Goal: Information Seeking & Learning: Learn about a topic

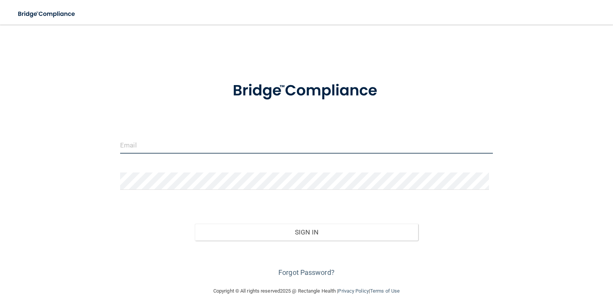
click at [130, 144] on input "email" at bounding box center [306, 144] width 373 height 17
type input "[EMAIL_ADDRESS][DOMAIN_NAME]"
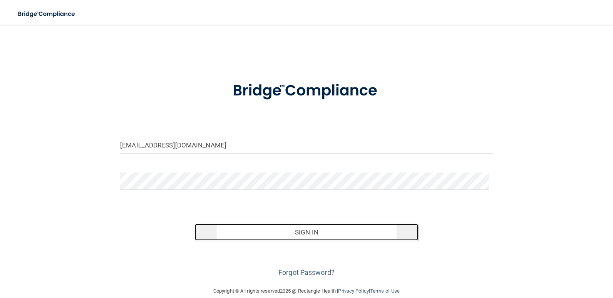
click at [255, 228] on button "Sign In" at bounding box center [307, 232] width 224 height 17
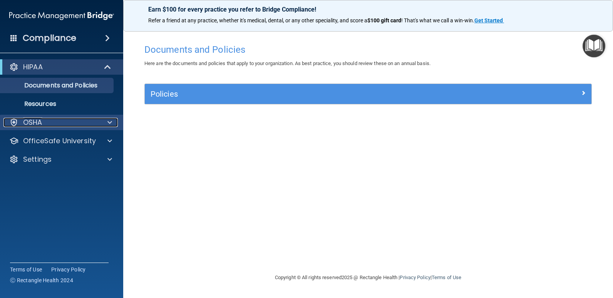
click at [55, 121] on div "OSHA" at bounding box center [51, 122] width 96 height 9
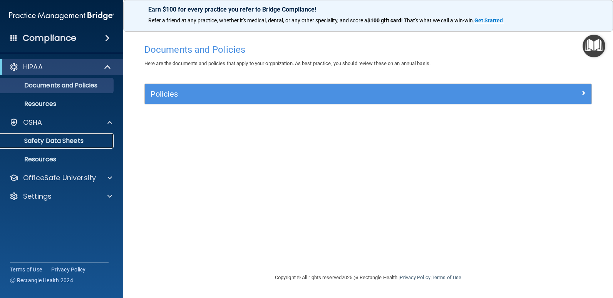
click at [55, 141] on p "Safety Data Sheets" at bounding box center [57, 141] width 105 height 8
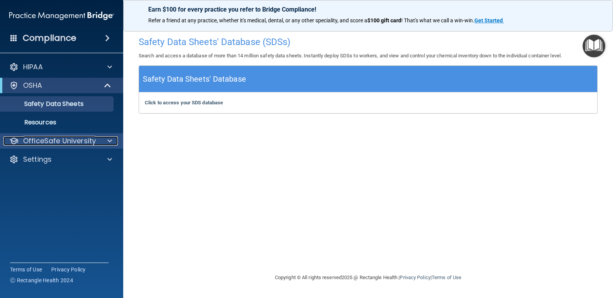
click at [42, 141] on p "OfficeSafe University" at bounding box center [59, 140] width 73 height 9
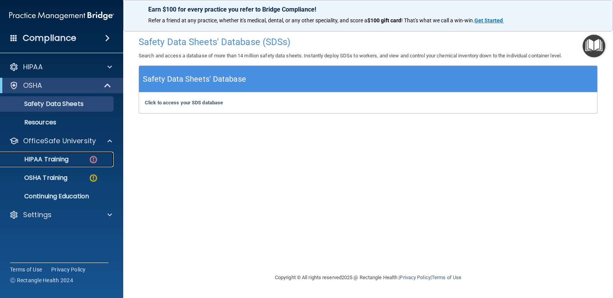
click at [45, 160] on p "HIPAA Training" at bounding box center [37, 160] width 64 height 8
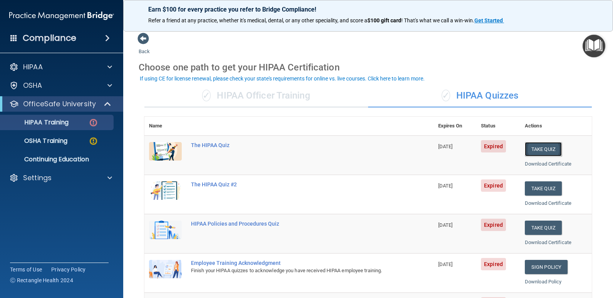
click at [536, 148] on button "Take Quiz" at bounding box center [543, 149] width 37 height 14
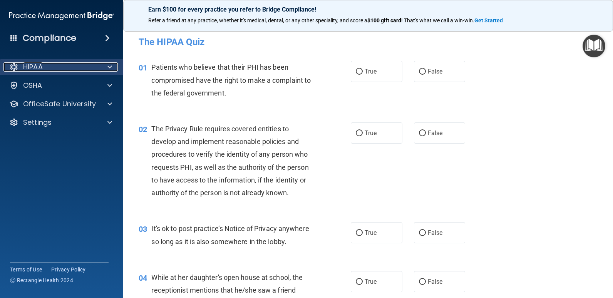
click at [99, 65] on div at bounding box center [108, 66] width 19 height 9
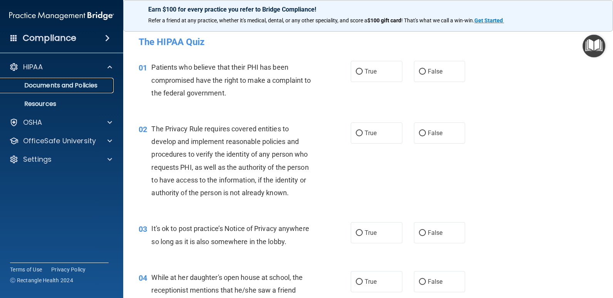
click at [64, 89] on p "Documents and Policies" at bounding box center [57, 86] width 105 height 8
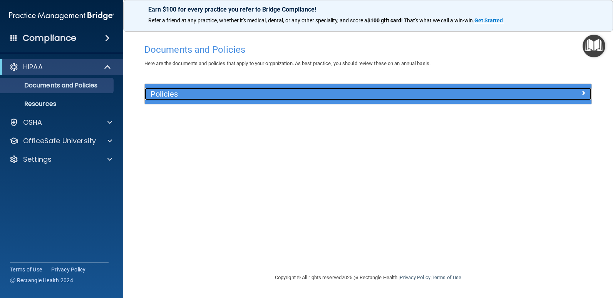
click at [582, 92] on span at bounding box center [583, 92] width 5 height 9
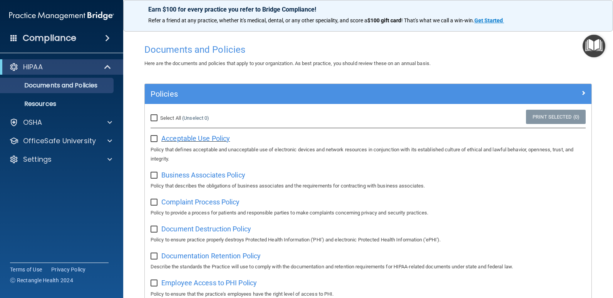
click at [173, 140] on span "Acceptable Use Policy" at bounding box center [195, 138] width 69 height 8
click at [178, 176] on span "Business Associates Policy" at bounding box center [203, 175] width 84 height 8
click at [40, 85] on p "Documents and Policies" at bounding box center [57, 86] width 105 height 8
click at [43, 103] on p "Resources" at bounding box center [57, 104] width 105 height 8
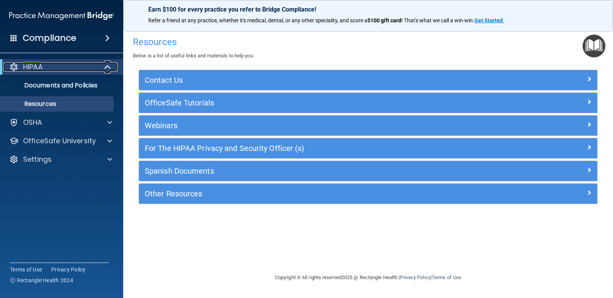
click at [115, 65] on div at bounding box center [108, 66] width 19 height 9
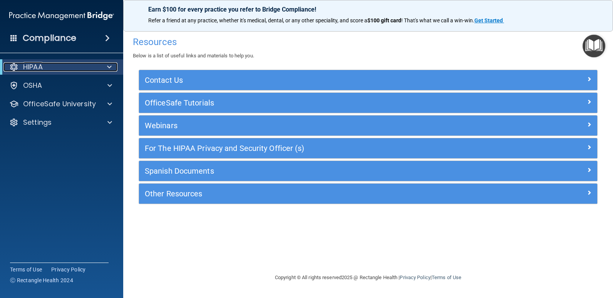
click at [107, 66] on span at bounding box center [109, 66] width 5 height 9
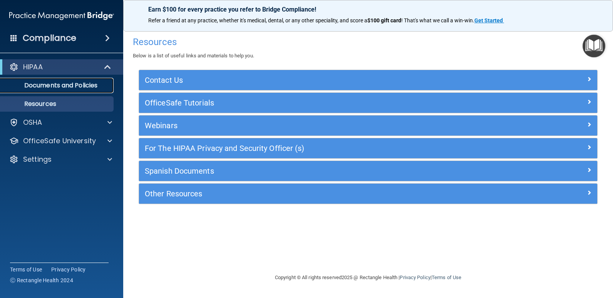
click at [82, 83] on p "Documents and Policies" at bounding box center [57, 86] width 105 height 8
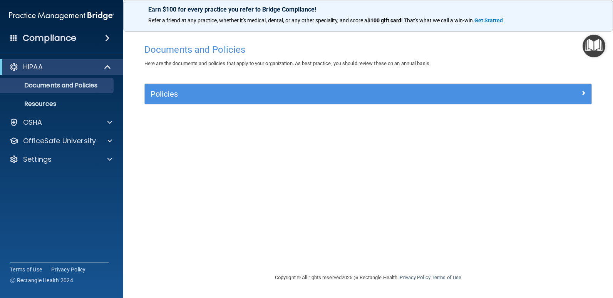
click at [15, 61] on div "HIPAA" at bounding box center [61, 66] width 123 height 15
click at [18, 66] on div "HIPAA" at bounding box center [50, 66] width 95 height 9
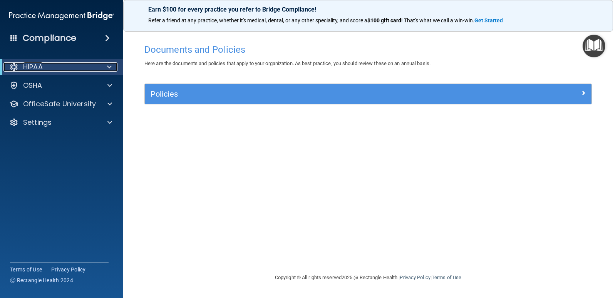
click at [19, 66] on div "HIPAA" at bounding box center [50, 66] width 95 height 9
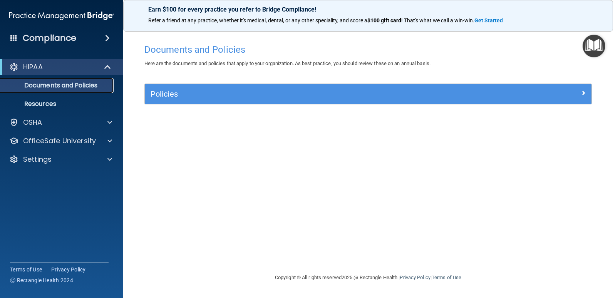
click at [62, 82] on p "Documents and Policies" at bounding box center [57, 86] width 105 height 8
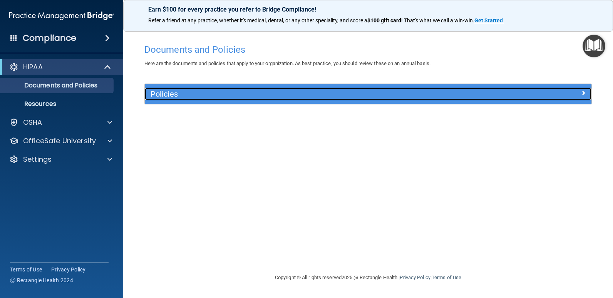
click at [147, 94] on div "Policies" at bounding box center [312, 94] width 335 height 12
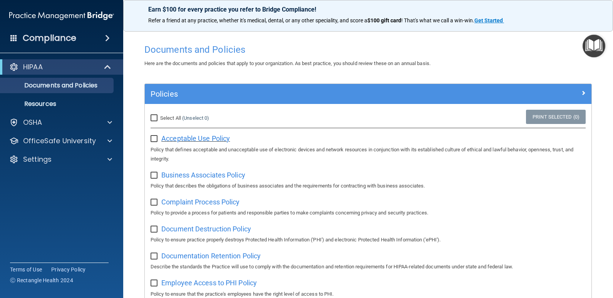
click at [190, 137] on span "Acceptable Use Policy" at bounding box center [195, 138] width 69 height 8
click at [46, 123] on div "OSHA" at bounding box center [51, 122] width 96 height 9
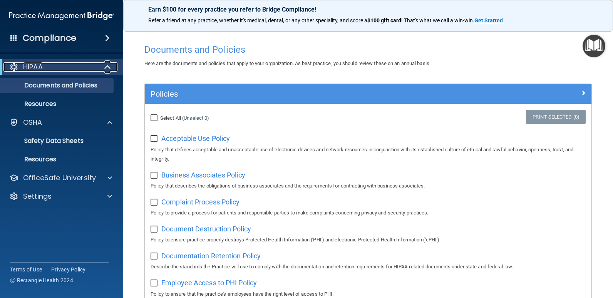
click at [13, 62] on div at bounding box center [13, 66] width 9 height 9
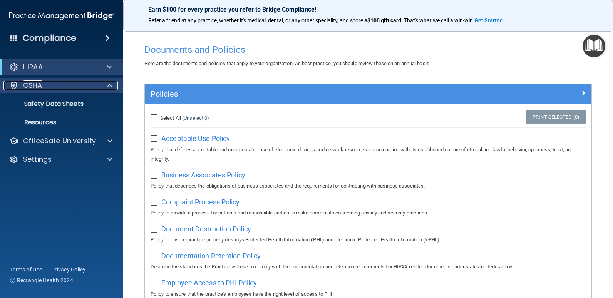
click at [104, 84] on div at bounding box center [108, 85] width 19 height 9
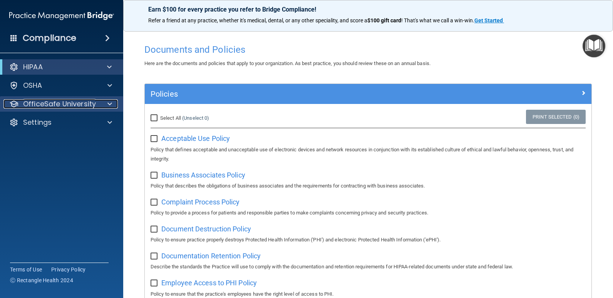
click at [108, 100] on span at bounding box center [109, 103] width 5 height 9
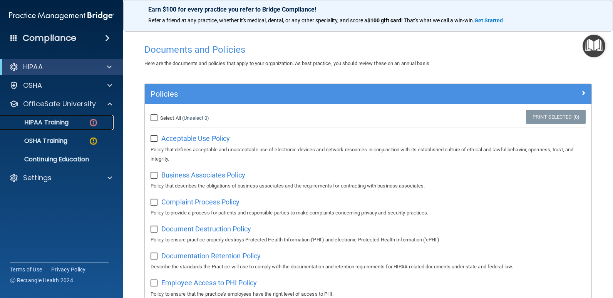
click at [55, 120] on p "HIPAA Training" at bounding box center [37, 123] width 64 height 8
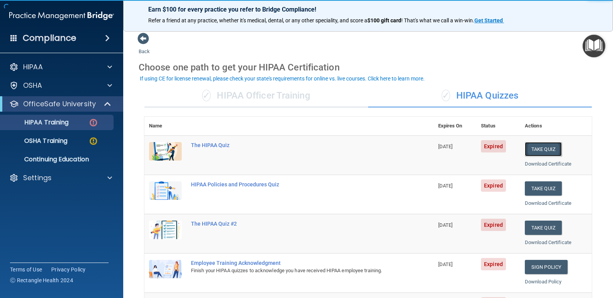
click at [538, 148] on button "Take Quiz" at bounding box center [543, 149] width 37 height 14
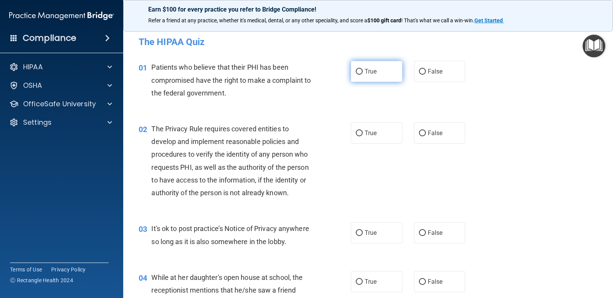
click at [357, 71] on input "True" at bounding box center [359, 72] width 7 height 6
radio input "true"
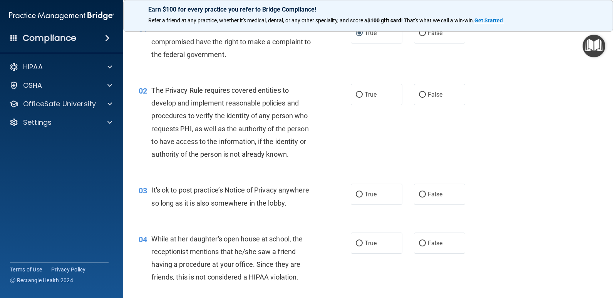
scroll to position [77, 0]
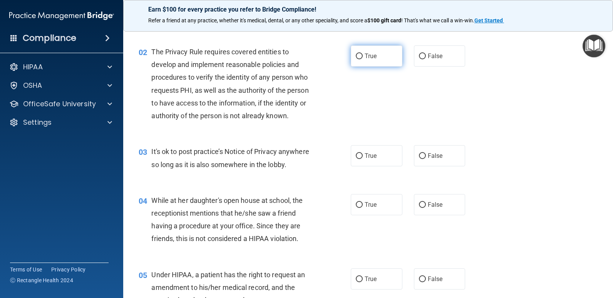
click at [356, 56] on input "True" at bounding box center [359, 57] width 7 height 6
radio input "true"
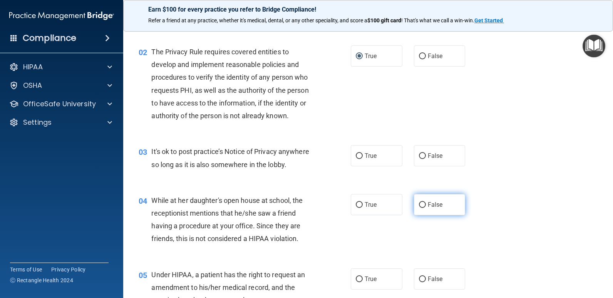
click at [420, 204] on input "False" at bounding box center [422, 205] width 7 height 6
radio input "true"
click at [357, 155] on input "True" at bounding box center [359, 156] width 7 height 6
radio input "true"
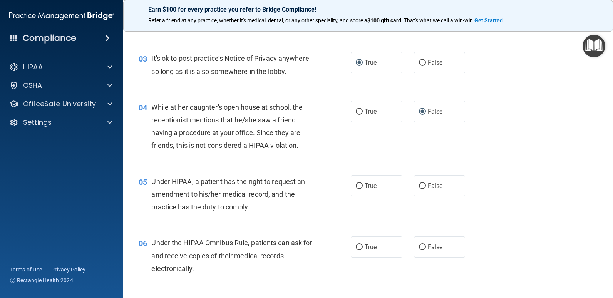
scroll to position [193, 0]
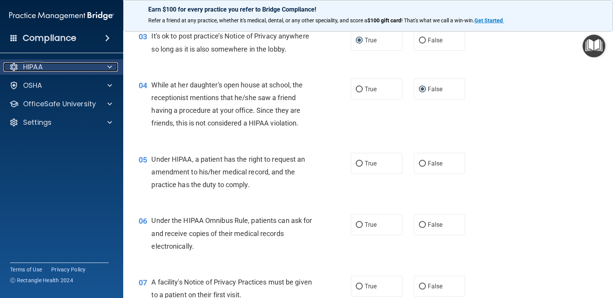
click at [42, 67] on p "HIPAA" at bounding box center [33, 66] width 20 height 9
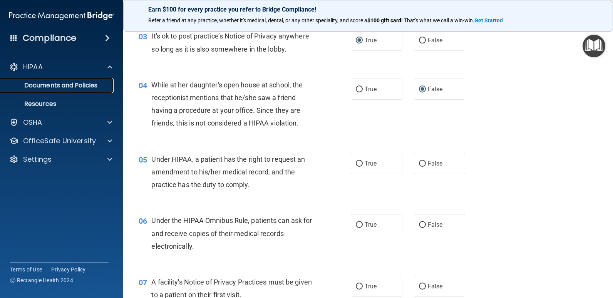
click at [49, 83] on p "Documents and Policies" at bounding box center [57, 86] width 105 height 8
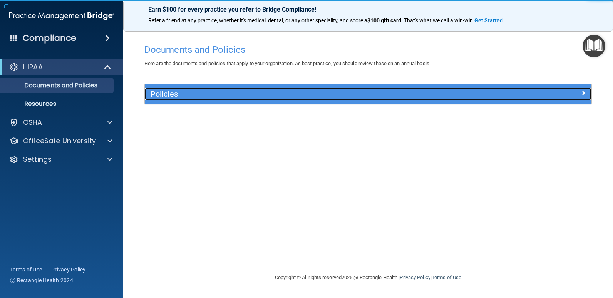
click at [166, 94] on h5 "Policies" at bounding box center [313, 94] width 324 height 8
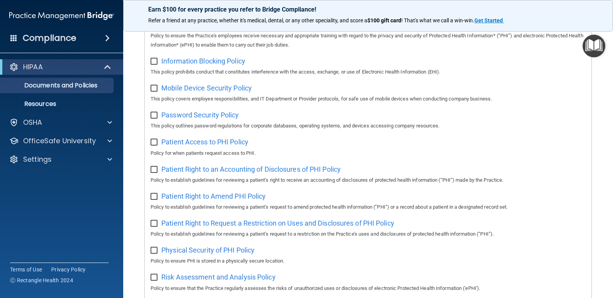
scroll to position [308, 0]
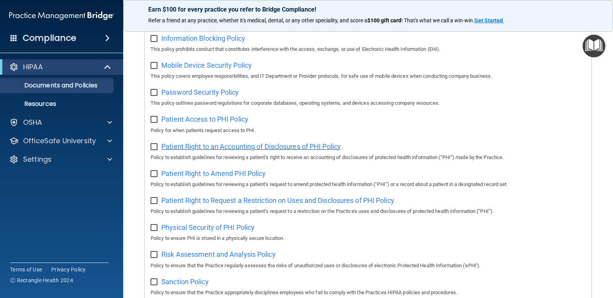
click at [190, 148] on span "Patient Right to an Accounting of Disclosures of PHI Policy" at bounding box center [251, 147] width 180 height 8
click at [171, 177] on span "Patient Right to Amend PHI Policy" at bounding box center [213, 174] width 104 height 8
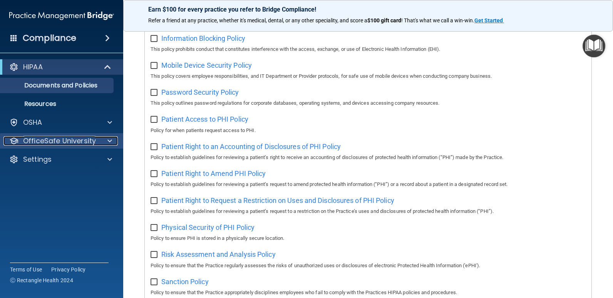
click at [102, 139] on div at bounding box center [108, 140] width 19 height 9
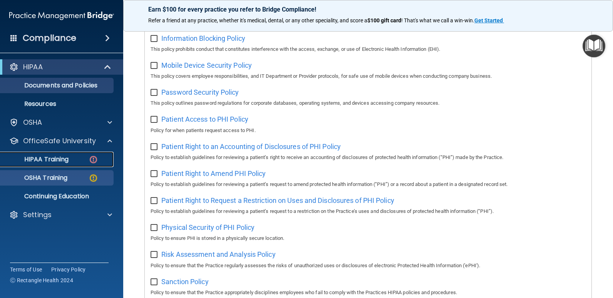
drag, startPoint x: 64, startPoint y: 157, endPoint x: 63, endPoint y: 152, distance: 4.7
click at [63, 157] on p "HIPAA Training" at bounding box center [37, 160] width 64 height 8
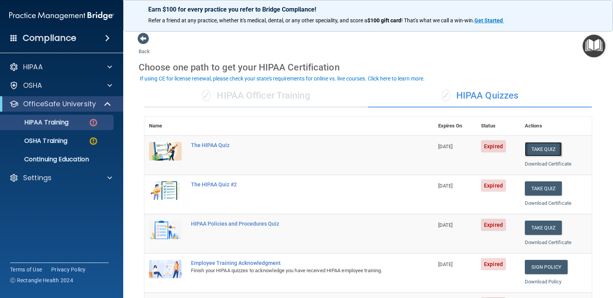
click at [541, 145] on button "Take Quiz" at bounding box center [543, 149] width 37 height 14
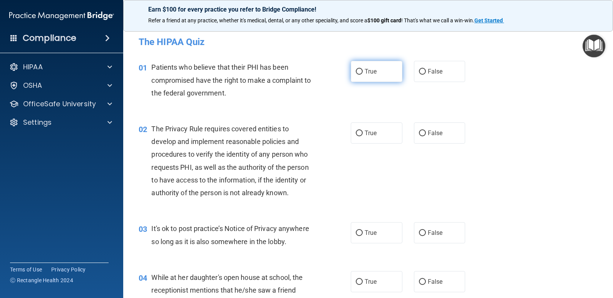
click at [356, 72] on input "True" at bounding box center [359, 72] width 7 height 6
radio input "true"
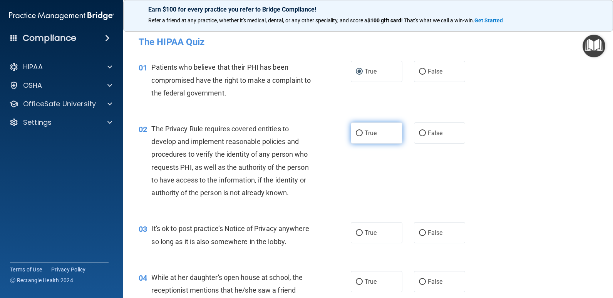
click at [357, 131] on input "True" at bounding box center [359, 134] width 7 height 6
radio input "true"
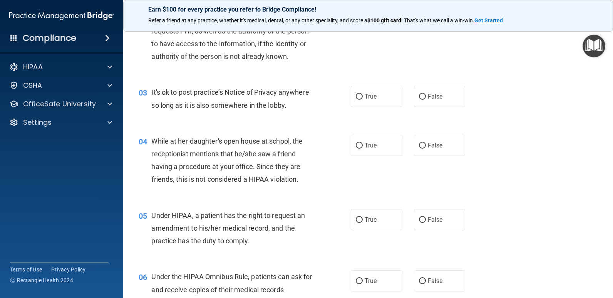
scroll to position [154, 0]
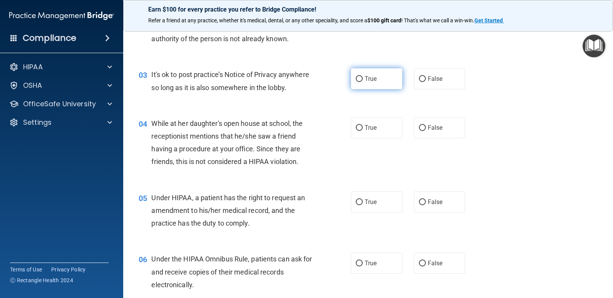
click at [356, 79] on input "True" at bounding box center [359, 79] width 7 height 6
radio input "true"
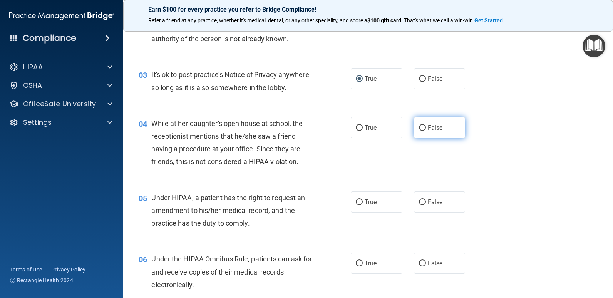
click at [421, 127] on input "False" at bounding box center [422, 128] width 7 height 6
radio input "true"
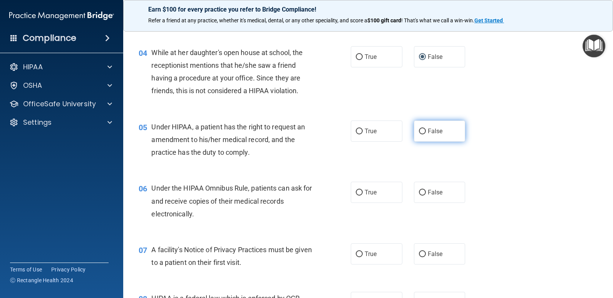
scroll to position [231, 0]
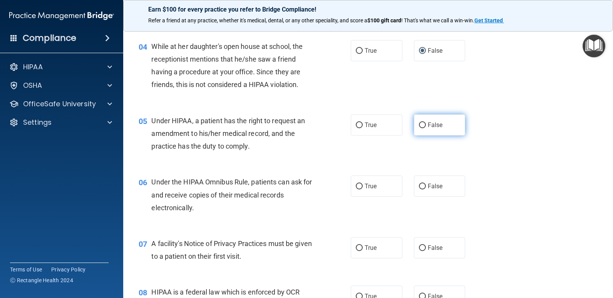
click at [419, 124] on input "False" at bounding box center [422, 126] width 7 height 6
radio input "true"
click at [358, 185] on input "True" at bounding box center [359, 187] width 7 height 6
radio input "true"
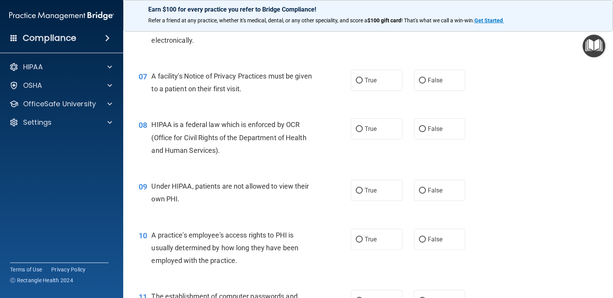
scroll to position [424, 0]
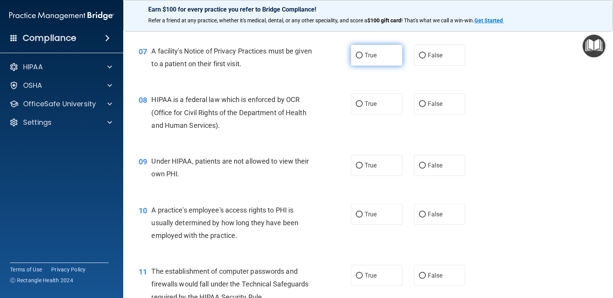
click at [357, 55] on input "True" at bounding box center [359, 56] width 7 height 6
radio input "true"
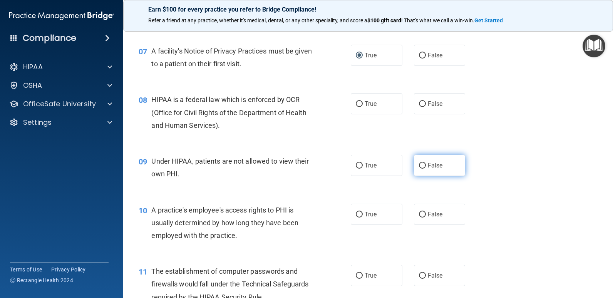
click at [419, 167] on input "False" at bounding box center [422, 166] width 7 height 6
radio input "true"
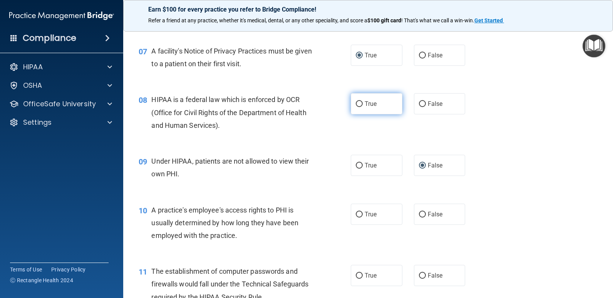
click at [356, 102] on input "True" at bounding box center [359, 104] width 7 height 6
radio input "true"
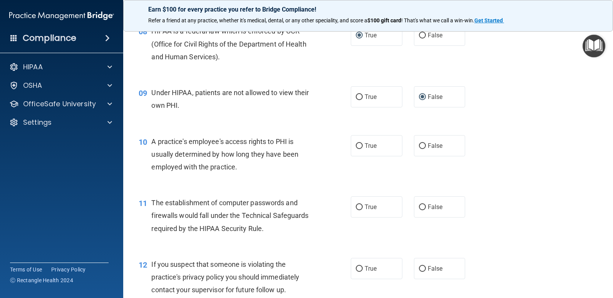
scroll to position [539, 0]
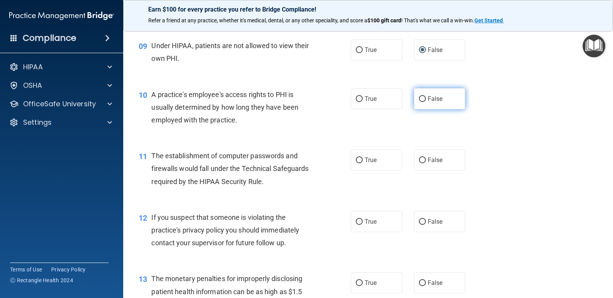
click at [419, 99] on input "False" at bounding box center [422, 99] width 7 height 6
radio input "true"
click at [357, 158] on input "True" at bounding box center [359, 161] width 7 height 6
radio input "true"
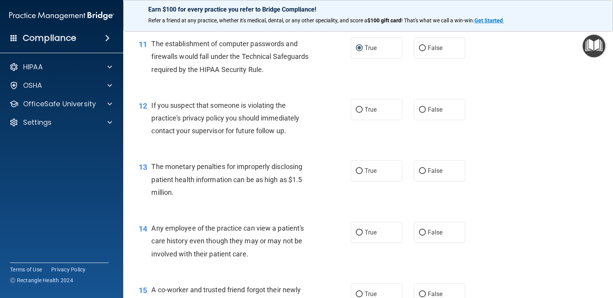
scroll to position [655, 0]
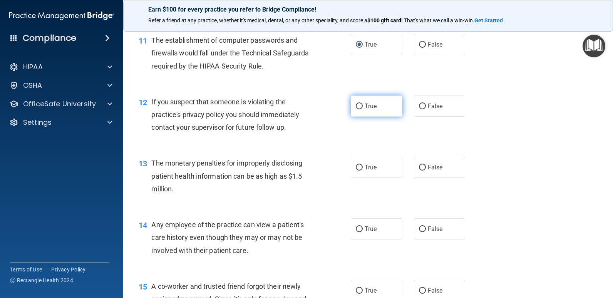
click at [357, 105] on input "True" at bounding box center [359, 107] width 7 height 6
radio input "true"
click at [357, 167] on input "True" at bounding box center [359, 168] width 7 height 6
radio input "true"
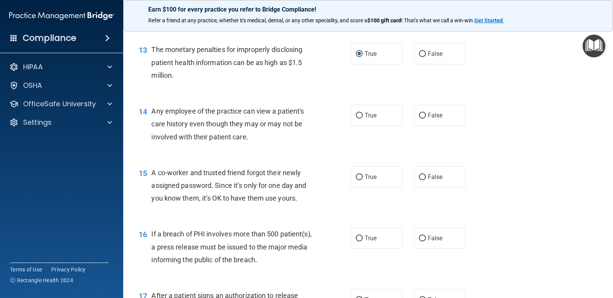
scroll to position [771, 0]
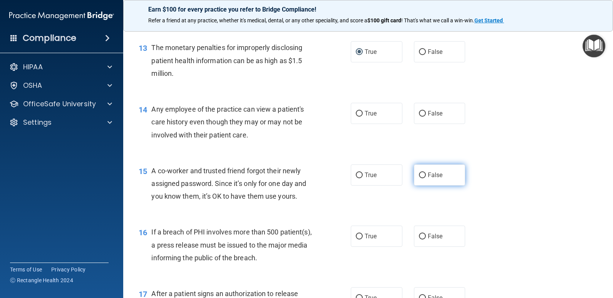
click at [419, 175] on input "False" at bounding box center [422, 176] width 7 height 6
radio input "true"
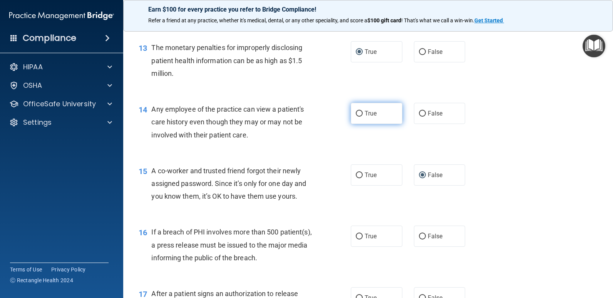
click at [356, 113] on input "True" at bounding box center [359, 114] width 7 height 6
radio input "true"
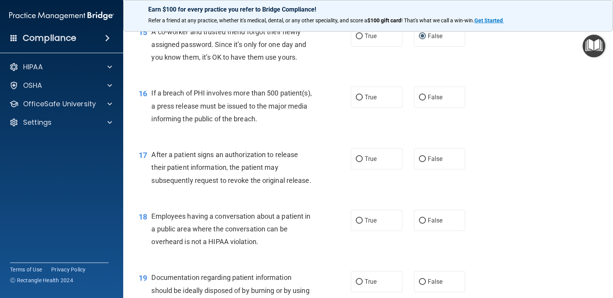
scroll to position [925, 0]
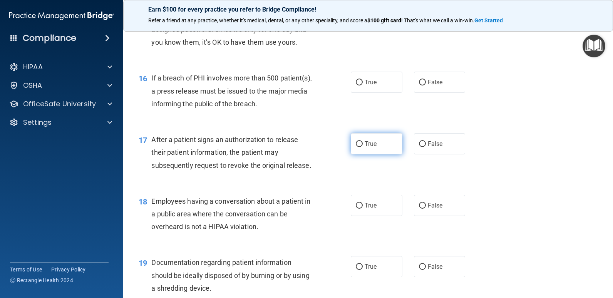
click at [358, 143] on input "True" at bounding box center [359, 144] width 7 height 6
radio input "true"
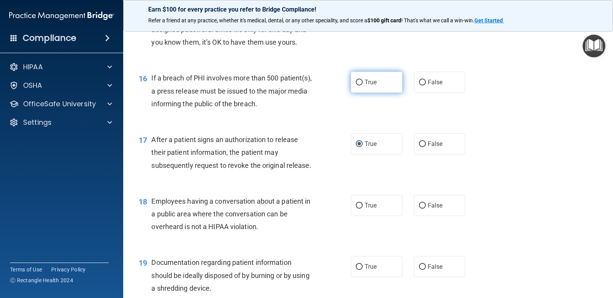
click at [356, 80] on input "True" at bounding box center [359, 83] width 7 height 6
radio input "true"
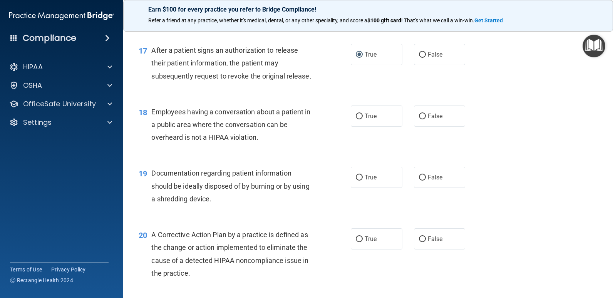
scroll to position [1040, 0]
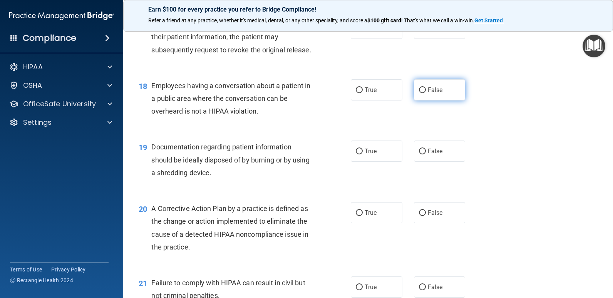
click at [419, 89] on input "False" at bounding box center [422, 90] width 7 height 6
radio input "true"
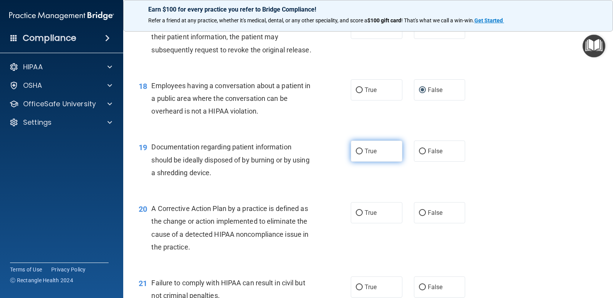
click at [356, 151] on input "True" at bounding box center [359, 152] width 7 height 6
radio input "true"
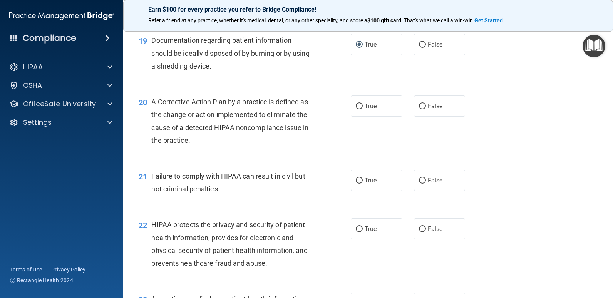
scroll to position [1156, 0]
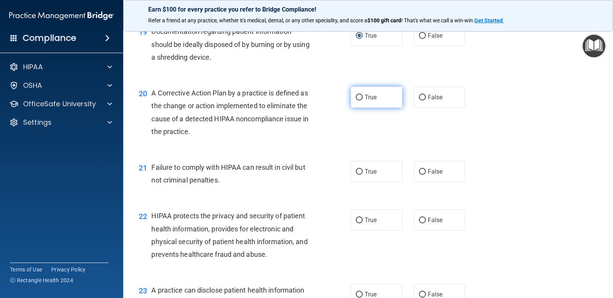
click at [358, 97] on input "True" at bounding box center [359, 98] width 7 height 6
radio input "true"
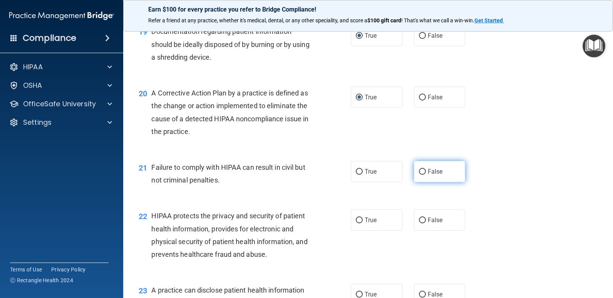
click at [420, 170] on input "False" at bounding box center [422, 172] width 7 height 6
radio input "true"
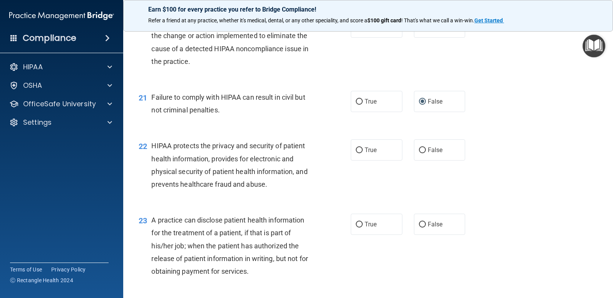
scroll to position [1271, 0]
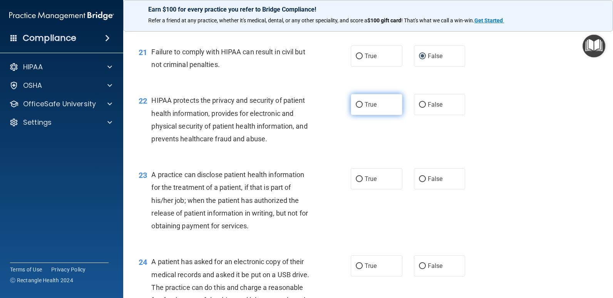
click at [356, 104] on input "True" at bounding box center [359, 105] width 7 height 6
radio input "true"
click at [356, 180] on input "True" at bounding box center [359, 179] width 7 height 6
radio input "true"
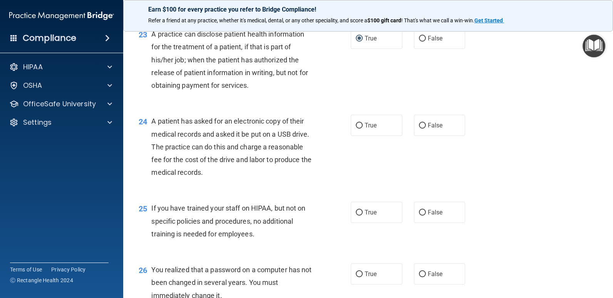
scroll to position [1426, 0]
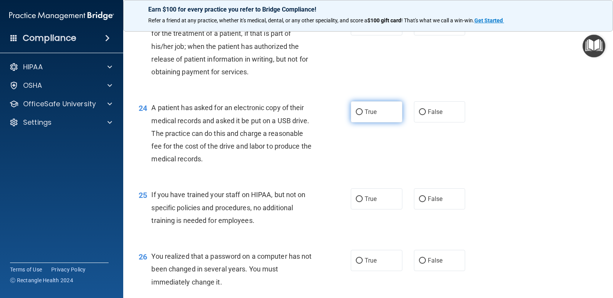
click at [359, 111] on input "True" at bounding box center [359, 112] width 7 height 6
radio input "true"
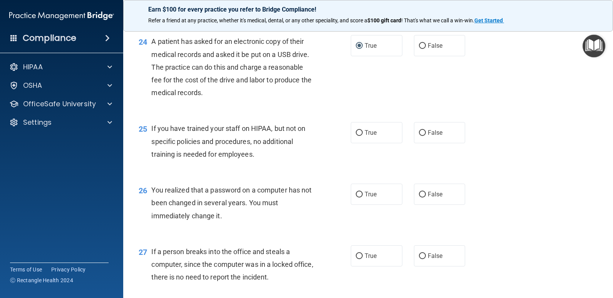
scroll to position [1503, 0]
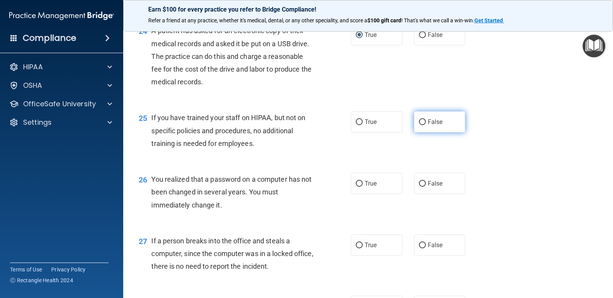
click at [419, 122] on input "False" at bounding box center [422, 122] width 7 height 6
radio input "true"
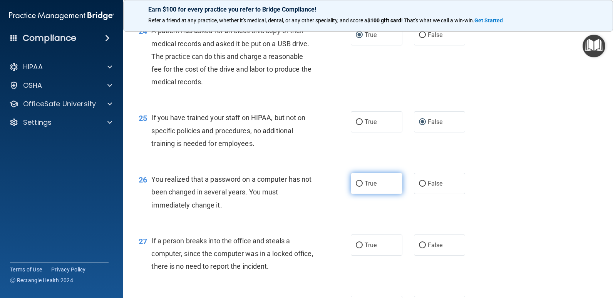
click at [356, 184] on input "True" at bounding box center [359, 184] width 7 height 6
radio input "true"
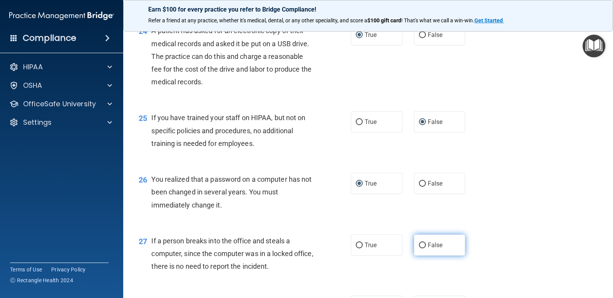
click at [419, 246] on input "False" at bounding box center [422, 246] width 7 height 6
radio input "true"
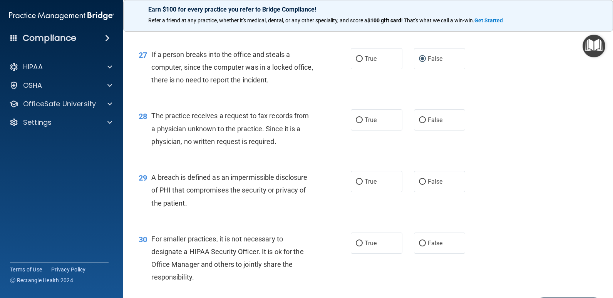
scroll to position [1695, 0]
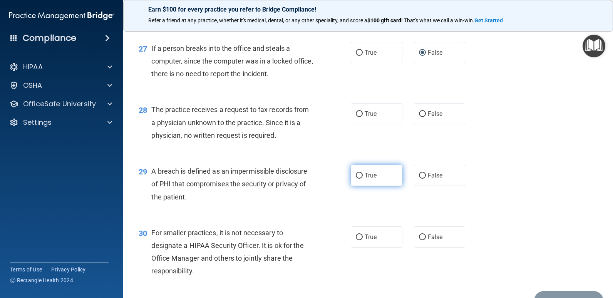
click at [358, 175] on input "True" at bounding box center [359, 176] width 7 height 6
radio input "true"
click at [419, 237] on input "False" at bounding box center [422, 238] width 7 height 6
radio input "true"
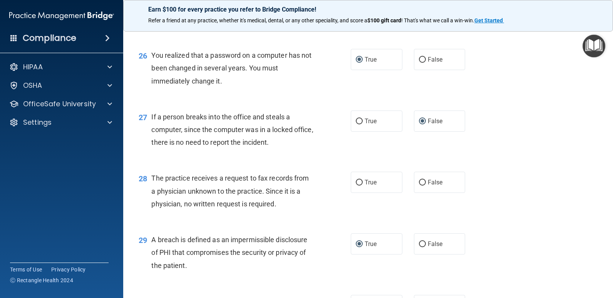
scroll to position [1623, 0]
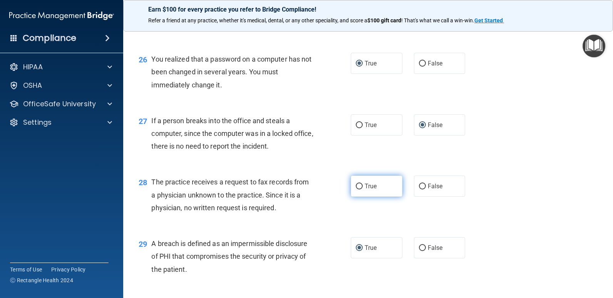
click at [357, 185] on input "True" at bounding box center [359, 187] width 7 height 6
radio input "true"
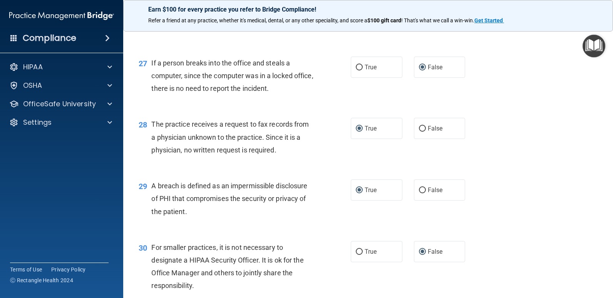
scroll to position [1738, 0]
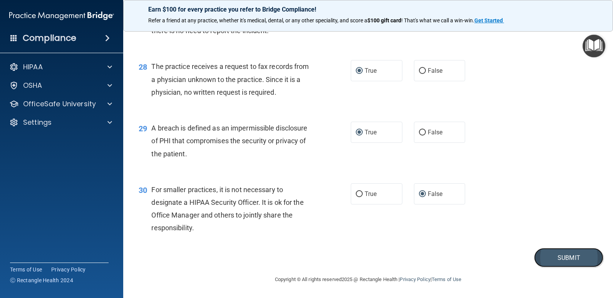
click at [551, 255] on button "Submit" at bounding box center [568, 258] width 69 height 20
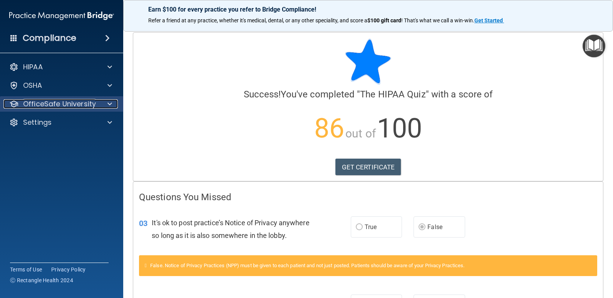
click at [37, 103] on p "OfficeSafe University" at bounding box center [59, 103] width 73 height 9
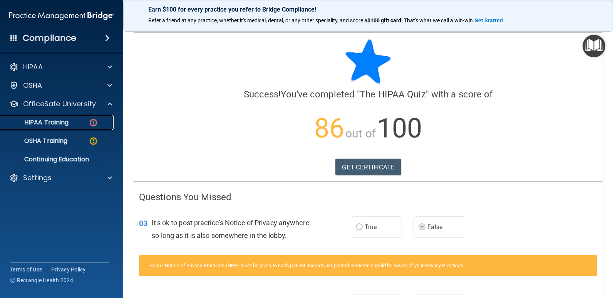
click at [54, 119] on p "HIPAA Training" at bounding box center [37, 123] width 64 height 8
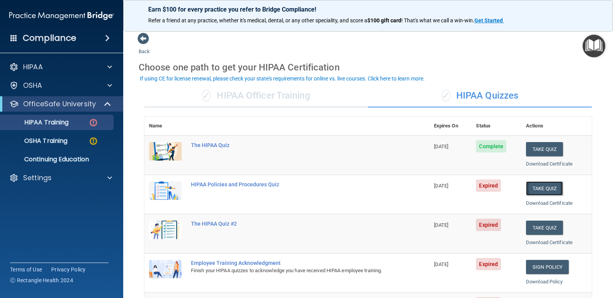
click at [537, 185] on button "Take Quiz" at bounding box center [544, 188] width 37 height 14
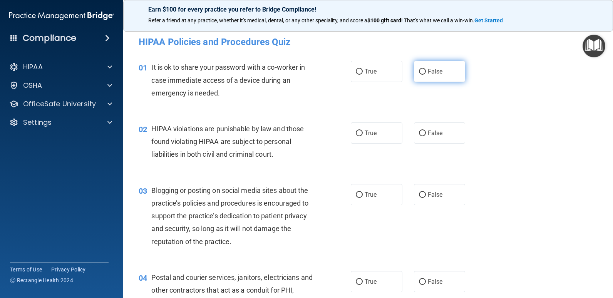
click at [419, 71] on input "False" at bounding box center [422, 72] width 7 height 6
radio input "true"
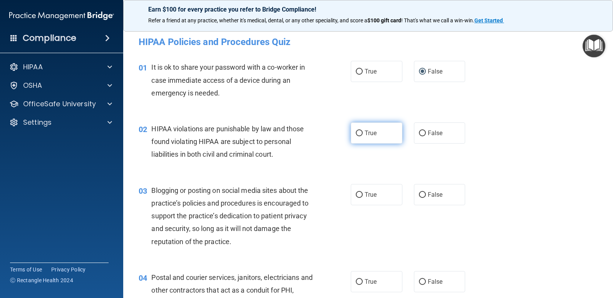
click at [356, 133] on input "True" at bounding box center [359, 134] width 7 height 6
radio input "true"
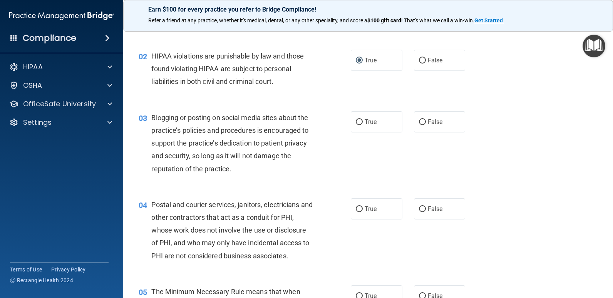
scroll to position [77, 0]
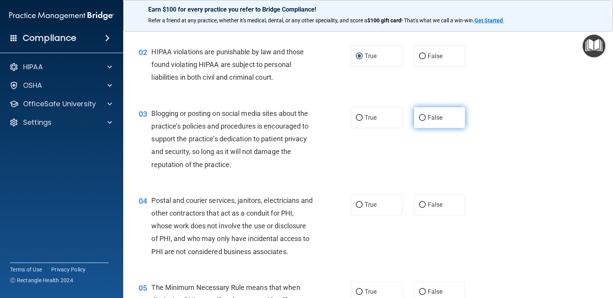
click at [419, 118] on input "False" at bounding box center [422, 118] width 7 height 6
radio input "true"
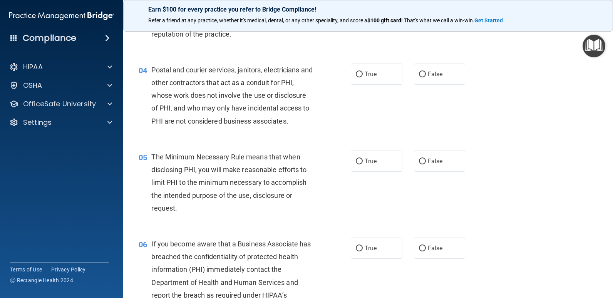
scroll to position [231, 0]
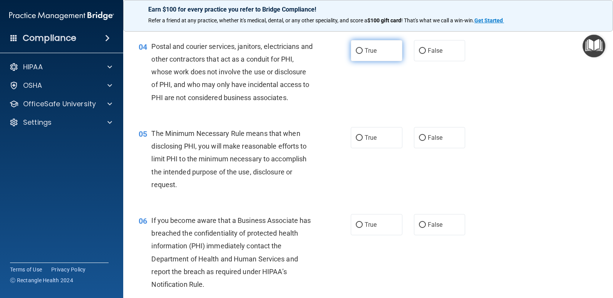
click at [356, 50] on input "True" at bounding box center [359, 51] width 7 height 6
radio input "true"
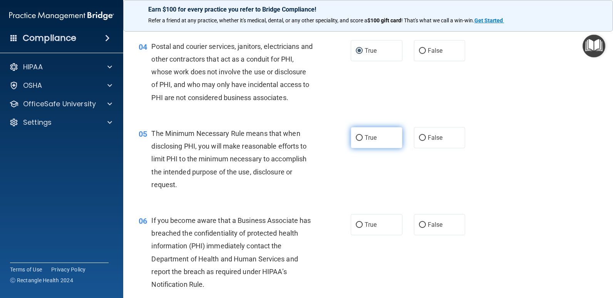
click at [356, 136] on input "True" at bounding box center [359, 138] width 7 height 6
radio input "true"
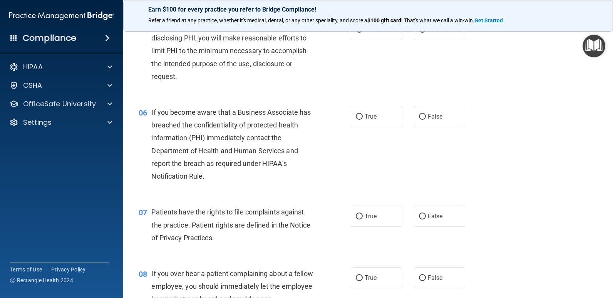
scroll to position [347, 0]
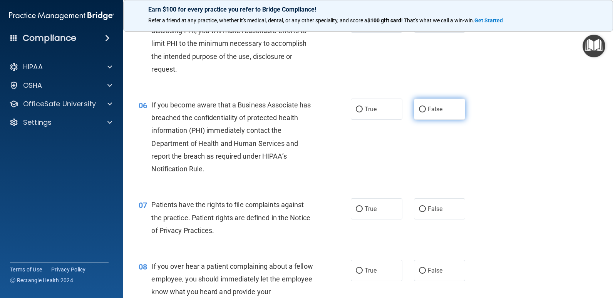
click at [419, 109] on input "False" at bounding box center [422, 110] width 7 height 6
radio input "true"
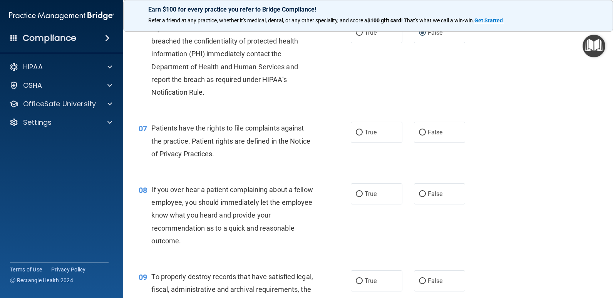
scroll to position [462, 0]
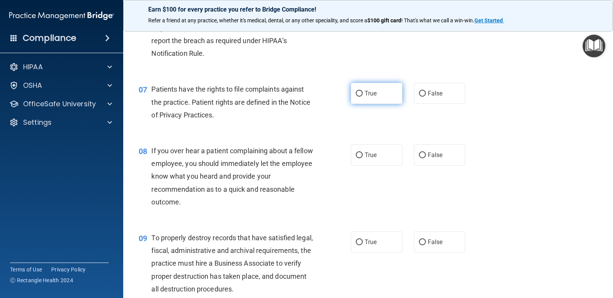
click at [356, 93] on input "True" at bounding box center [359, 94] width 7 height 6
radio input "true"
click at [420, 155] on input "False" at bounding box center [422, 156] width 7 height 6
radio input "true"
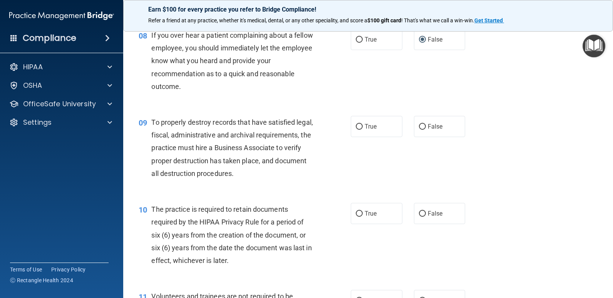
scroll to position [616, 0]
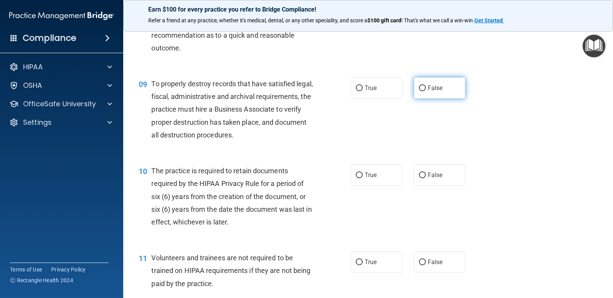
click at [419, 88] on input "False" at bounding box center [422, 89] width 7 height 6
radio input "true"
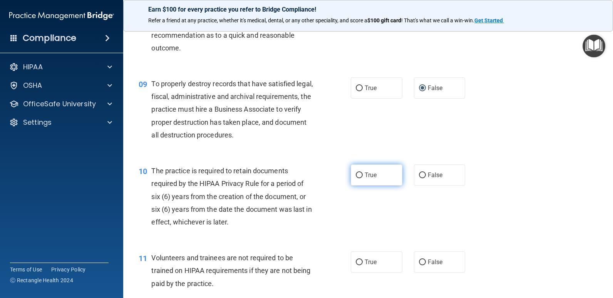
click at [356, 174] on input "True" at bounding box center [359, 176] width 7 height 6
radio input "true"
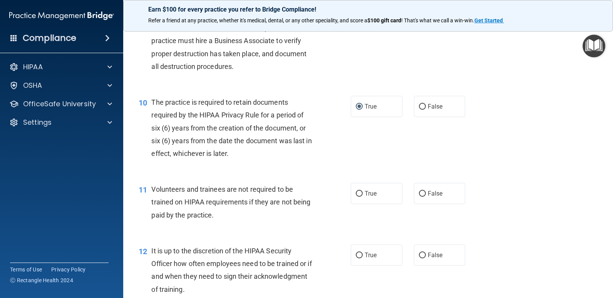
scroll to position [771, 0]
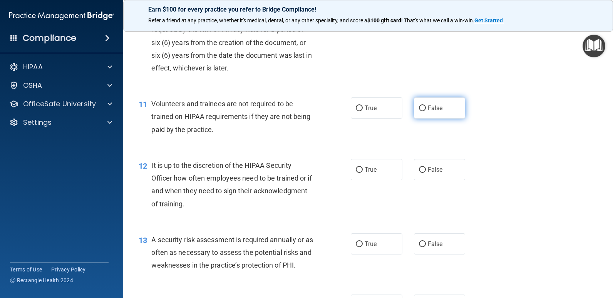
click at [419, 106] on input "False" at bounding box center [422, 109] width 7 height 6
radio input "true"
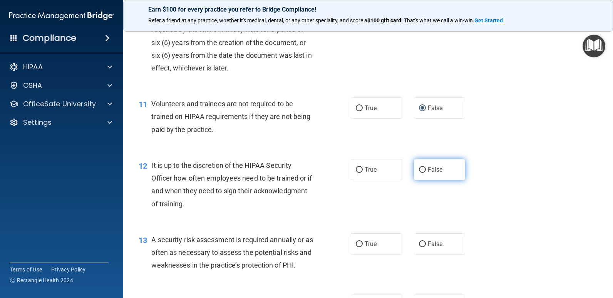
click at [419, 168] on input "False" at bounding box center [422, 170] width 7 height 6
radio input "true"
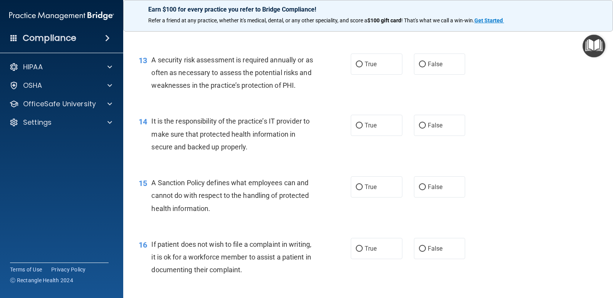
scroll to position [963, 0]
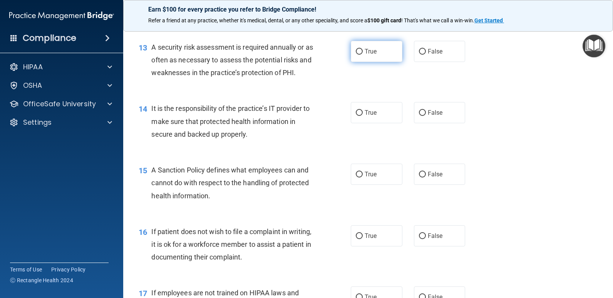
click at [356, 52] on input "True" at bounding box center [359, 52] width 7 height 6
radio input "true"
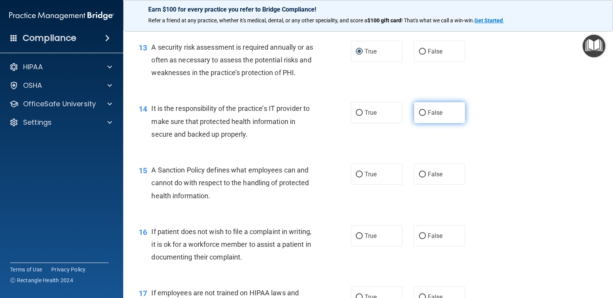
click at [421, 113] on input "False" at bounding box center [422, 113] width 7 height 6
radio input "true"
click at [419, 172] on input "False" at bounding box center [422, 175] width 7 height 6
radio input "true"
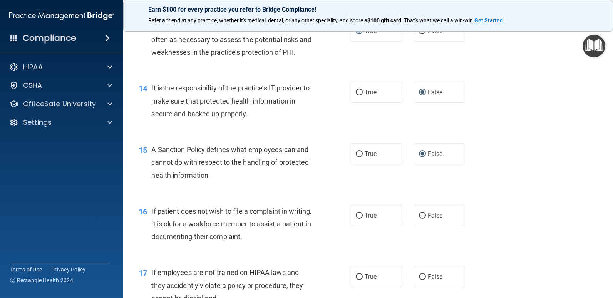
scroll to position [1040, 0]
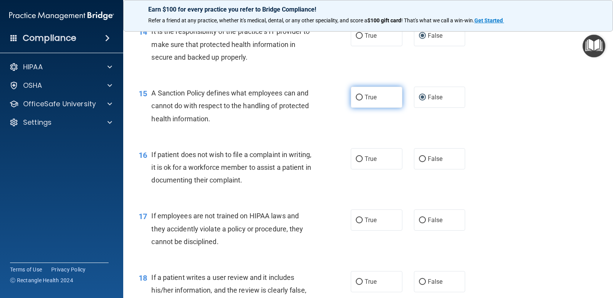
click at [356, 98] on input "True" at bounding box center [359, 98] width 7 height 6
radio input "true"
radio input "false"
click at [421, 221] on input "False" at bounding box center [422, 221] width 7 height 6
radio input "true"
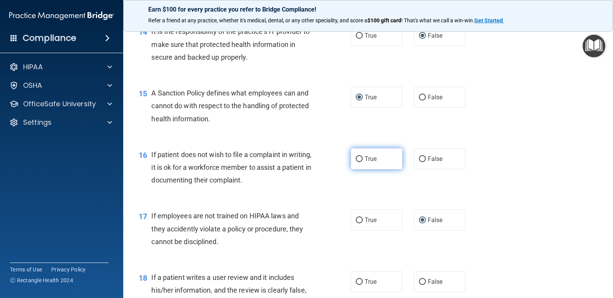
click at [357, 160] on input "True" at bounding box center [359, 159] width 7 height 6
radio input "true"
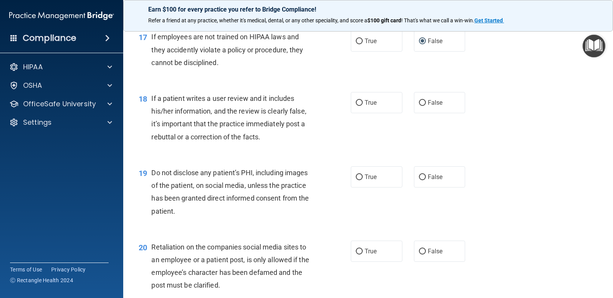
scroll to position [1233, 0]
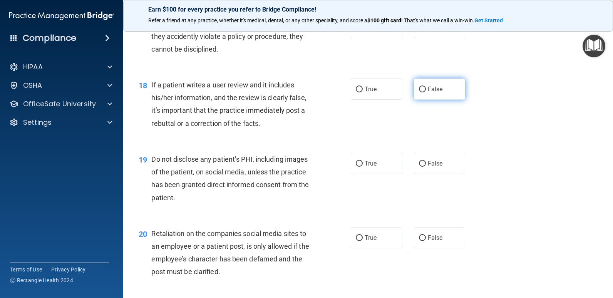
click at [419, 90] on input "False" at bounding box center [422, 90] width 7 height 6
radio input "true"
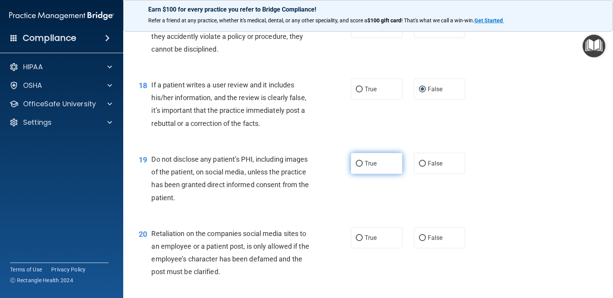
click at [356, 163] on input "True" at bounding box center [359, 164] width 7 height 6
radio input "true"
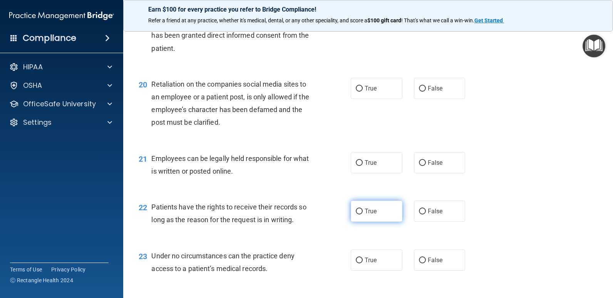
scroll to position [1387, 0]
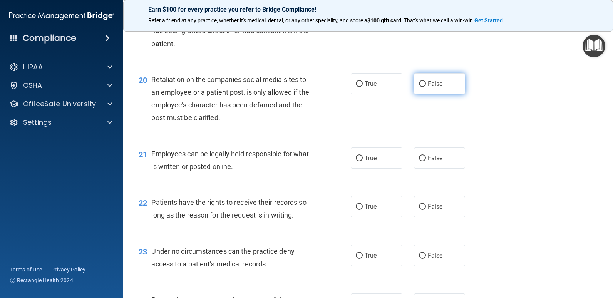
click at [419, 83] on input "False" at bounding box center [422, 84] width 7 height 6
radio input "true"
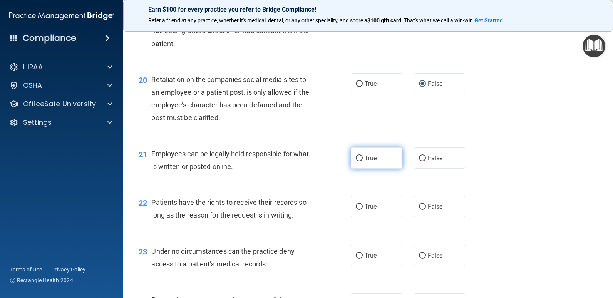
click at [358, 158] on input "True" at bounding box center [359, 159] width 7 height 6
radio input "true"
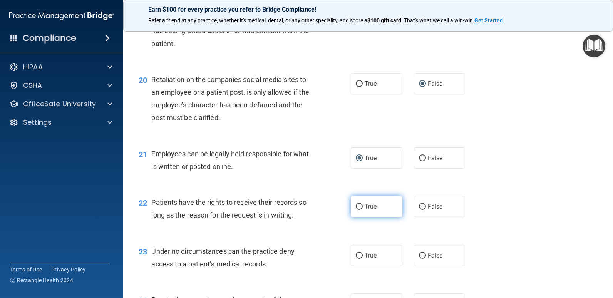
click at [357, 207] on input "True" at bounding box center [359, 207] width 7 height 6
radio input "true"
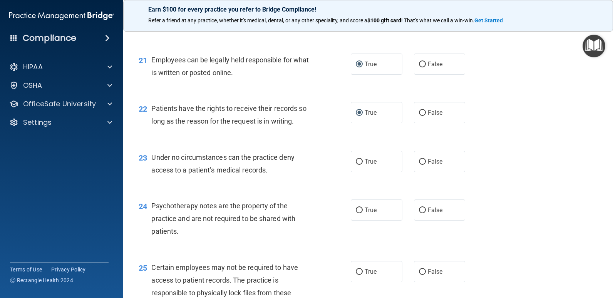
scroll to position [1503, 0]
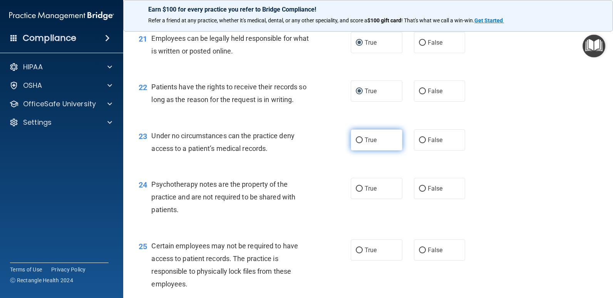
click at [356, 139] on input "True" at bounding box center [359, 141] width 7 height 6
radio input "true"
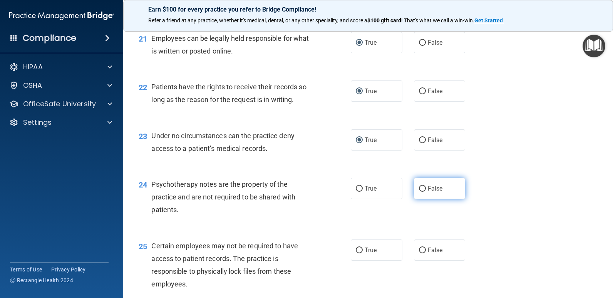
click at [419, 189] on input "False" at bounding box center [422, 189] width 7 height 6
radio input "true"
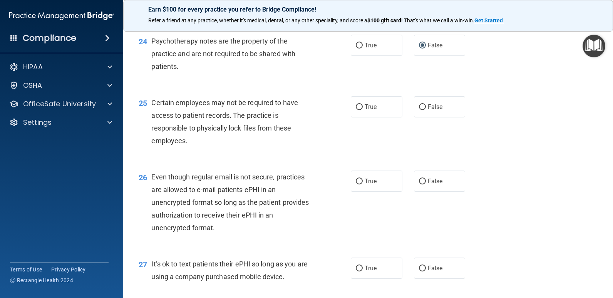
scroll to position [1657, 0]
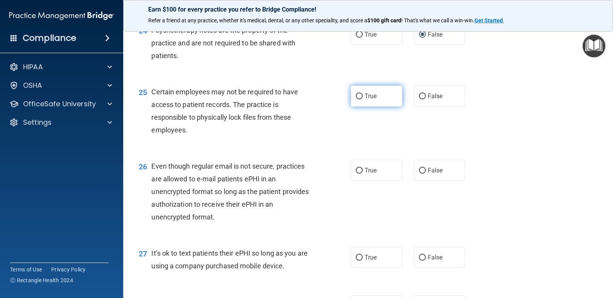
click at [356, 96] on input "True" at bounding box center [359, 97] width 7 height 6
radio input "true"
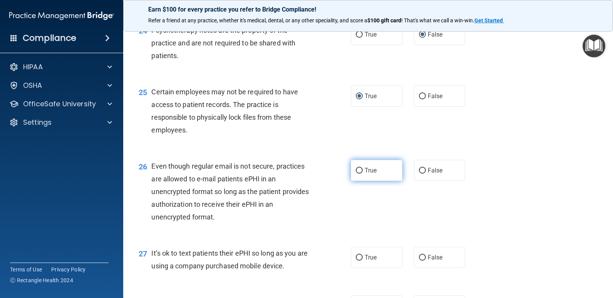
click at [356, 171] on input "True" at bounding box center [359, 171] width 7 height 6
radio input "true"
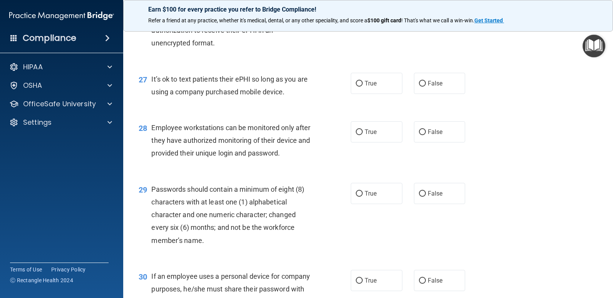
scroll to position [1849, 0]
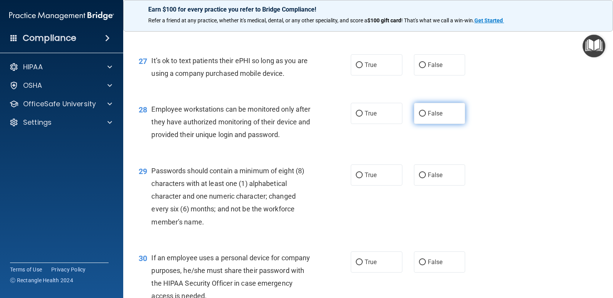
drag, startPoint x: 421, startPoint y: 114, endPoint x: 416, endPoint y: 114, distance: 4.7
click at [420, 114] on input "False" at bounding box center [422, 114] width 7 height 6
radio input "true"
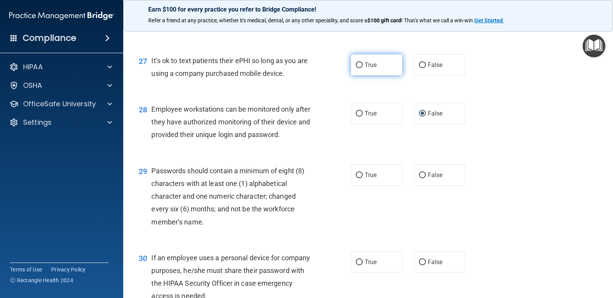
click at [356, 67] on input "True" at bounding box center [359, 65] width 7 height 6
radio input "true"
click at [357, 174] on input "True" at bounding box center [359, 176] width 7 height 6
radio input "true"
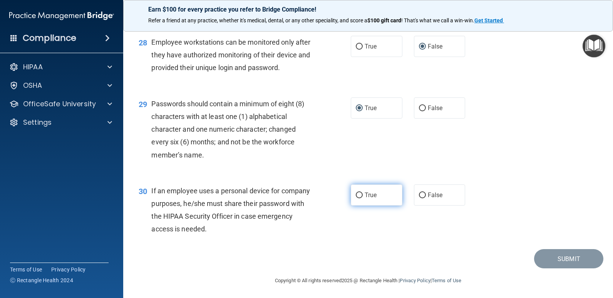
scroll to position [1918, 0]
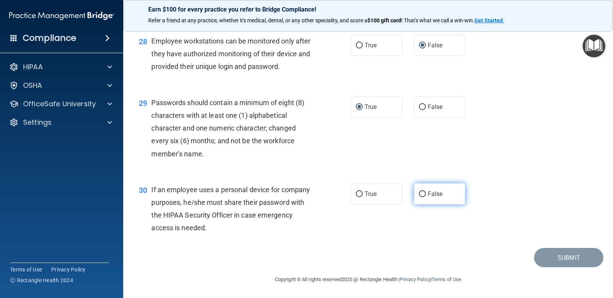
click at [419, 193] on input "False" at bounding box center [422, 194] width 7 height 6
radio input "true"
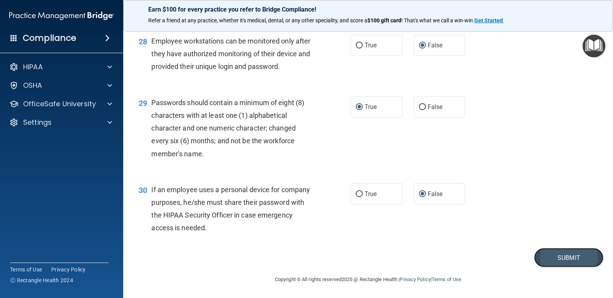
click at [556, 257] on button "Submit" at bounding box center [568, 258] width 69 height 20
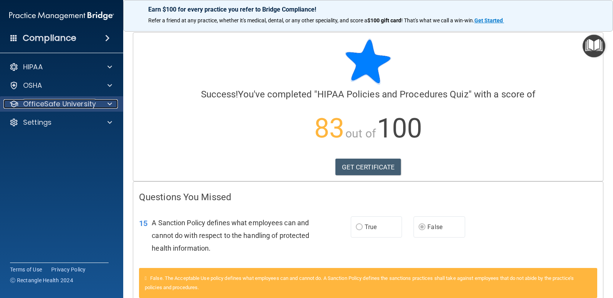
click at [55, 104] on p "OfficeSafe University" at bounding box center [59, 103] width 73 height 9
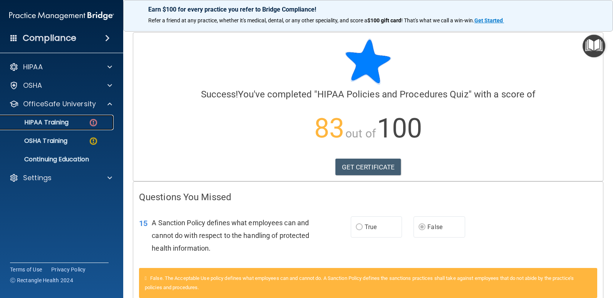
click at [60, 120] on p "HIPAA Training" at bounding box center [37, 123] width 64 height 8
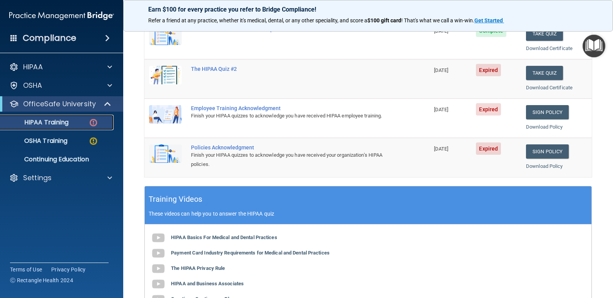
scroll to position [154, 0]
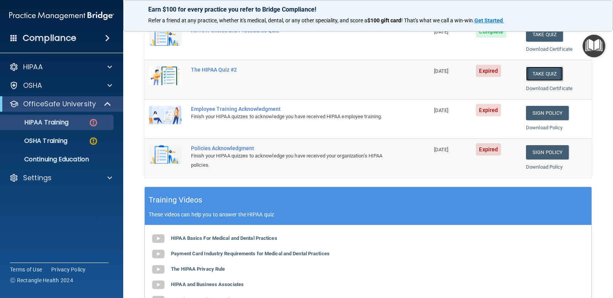
click at [535, 73] on button "Take Quiz" at bounding box center [544, 74] width 37 height 14
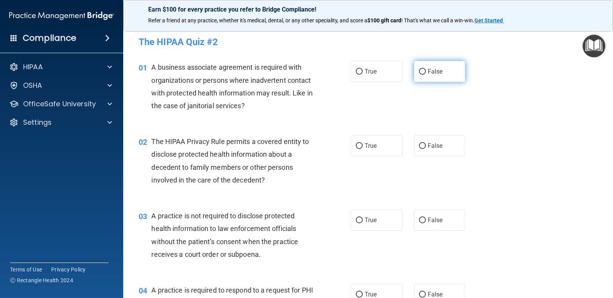
click at [420, 70] on input "False" at bounding box center [422, 72] width 7 height 6
radio input "true"
click at [420, 218] on input "False" at bounding box center [422, 221] width 7 height 6
radio input "true"
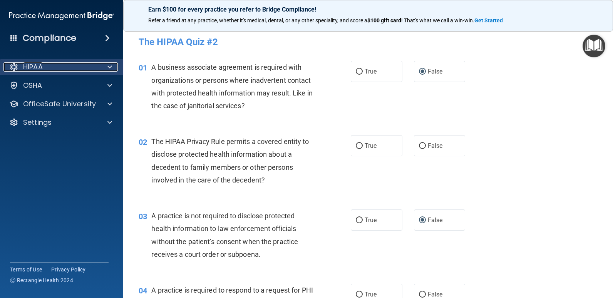
click at [71, 65] on div "HIPAA" at bounding box center [51, 66] width 96 height 9
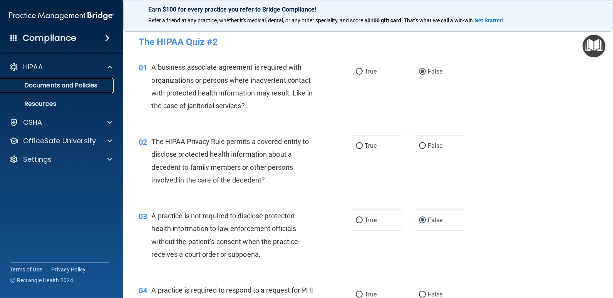
click at [76, 83] on p "Documents and Policies" at bounding box center [57, 86] width 105 height 8
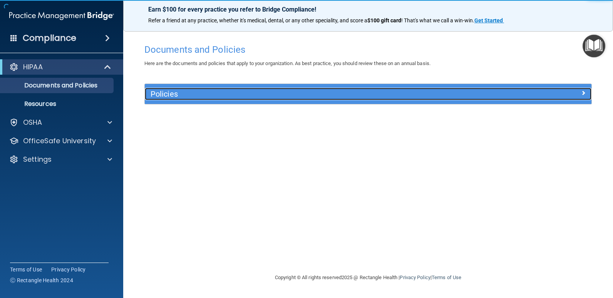
click at [230, 92] on h5 "Policies" at bounding box center [313, 94] width 324 height 8
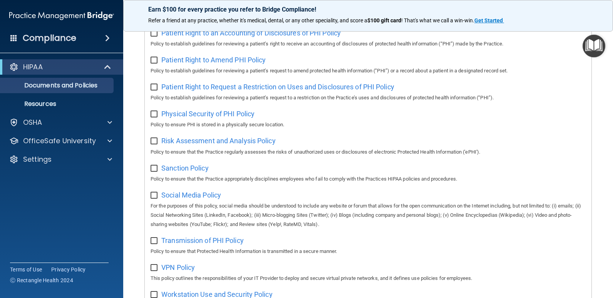
scroll to position [455, 0]
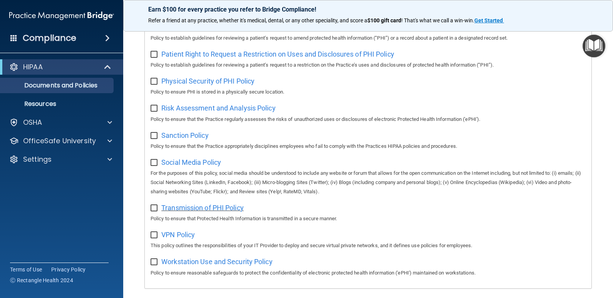
click at [177, 212] on span "Transmission of PHI Policy" at bounding box center [202, 208] width 82 height 8
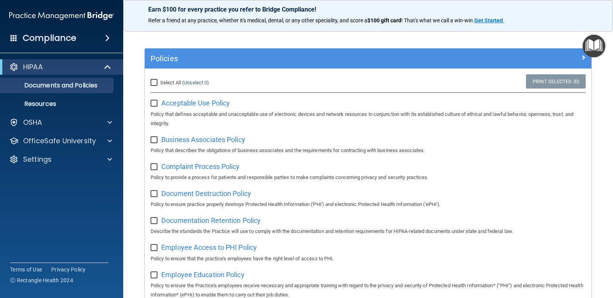
scroll to position [31, 0]
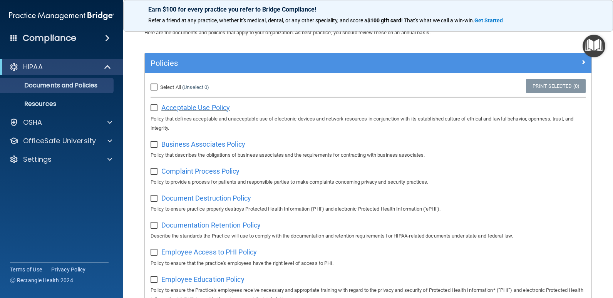
click at [199, 107] on span "Acceptable Use Policy" at bounding box center [195, 108] width 69 height 8
click at [183, 174] on span "Complaint Process Policy" at bounding box center [200, 171] width 78 height 8
click at [57, 106] on p "Resources" at bounding box center [57, 104] width 105 height 8
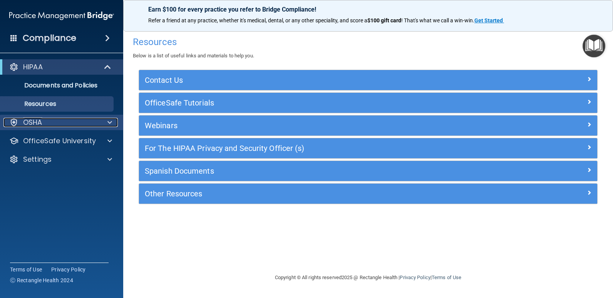
click at [55, 123] on div "OSHA" at bounding box center [51, 122] width 96 height 9
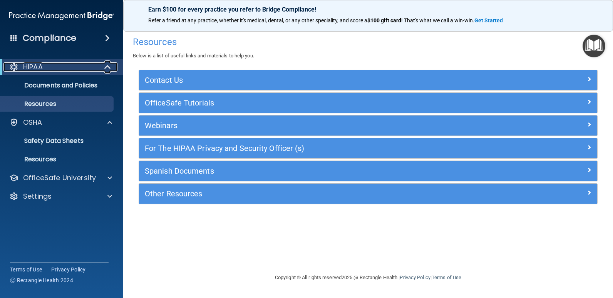
click at [79, 67] on div "HIPAA" at bounding box center [50, 66] width 95 height 9
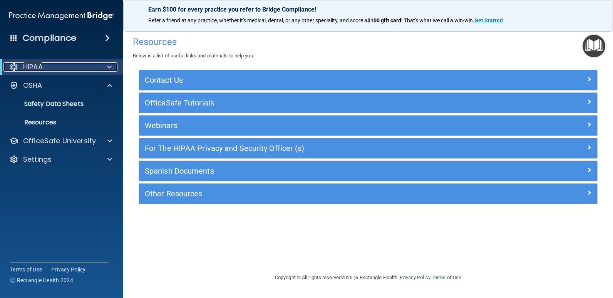
click at [79, 67] on div "HIPAA" at bounding box center [50, 66] width 95 height 9
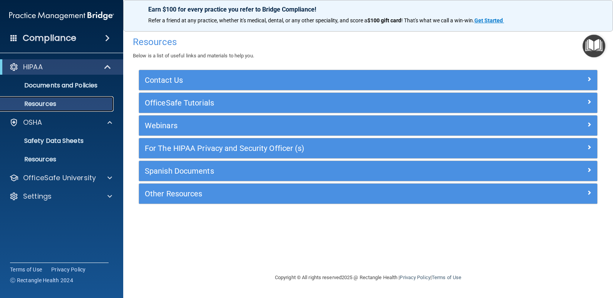
click at [59, 105] on p "Resources" at bounding box center [57, 104] width 105 height 8
click at [76, 87] on p "Documents and Policies" at bounding box center [57, 86] width 105 height 8
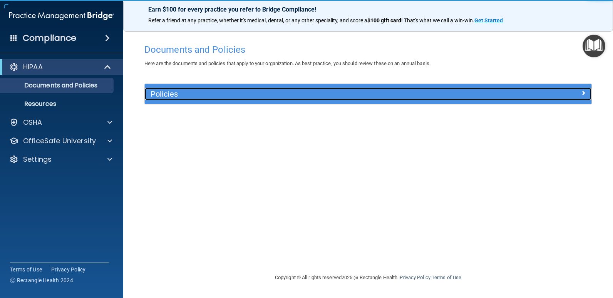
click at [155, 94] on h5 "Policies" at bounding box center [313, 94] width 324 height 8
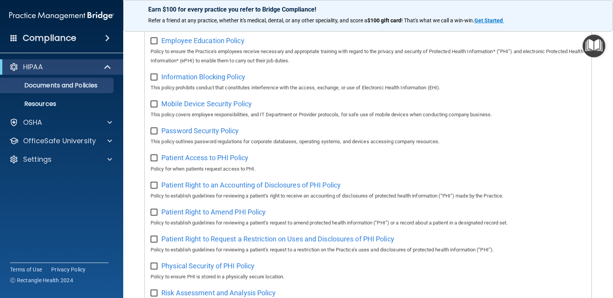
scroll to position [493, 0]
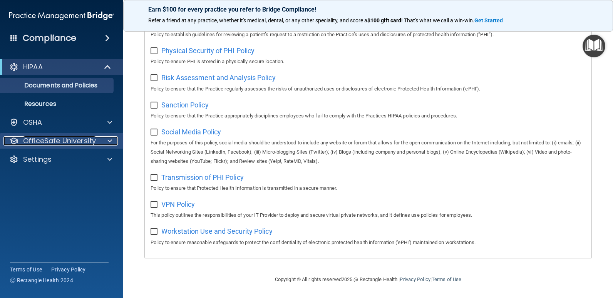
click at [55, 139] on p "OfficeSafe University" at bounding box center [59, 140] width 73 height 9
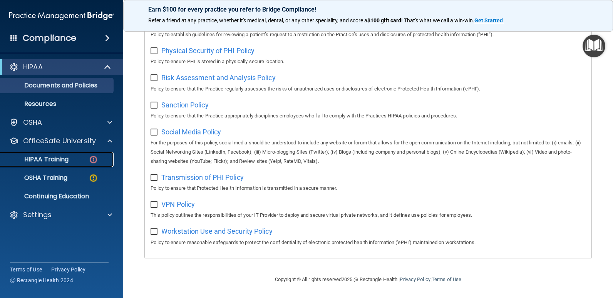
click at [92, 160] on img at bounding box center [94, 160] width 10 height 10
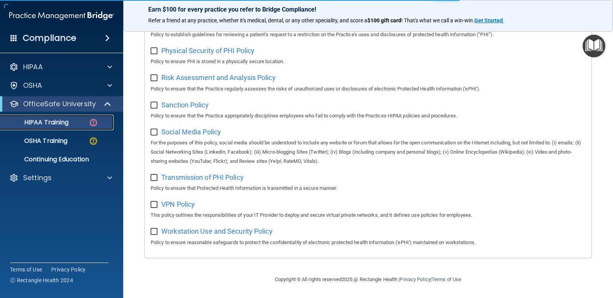
scroll to position [282, 0]
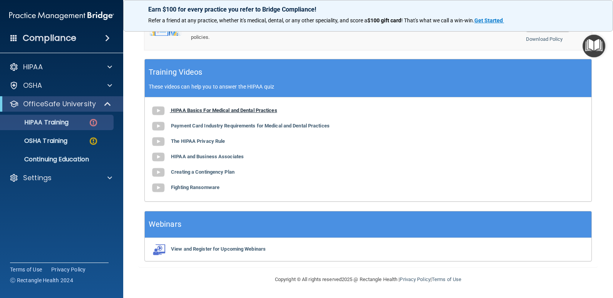
click at [156, 109] on img at bounding box center [158, 110] width 15 height 15
click at [40, 124] on p "HIPAA Training" at bounding box center [37, 123] width 64 height 8
click at [66, 122] on p "HIPAA Training" at bounding box center [37, 123] width 64 height 8
click at [94, 121] on img at bounding box center [94, 123] width 10 height 10
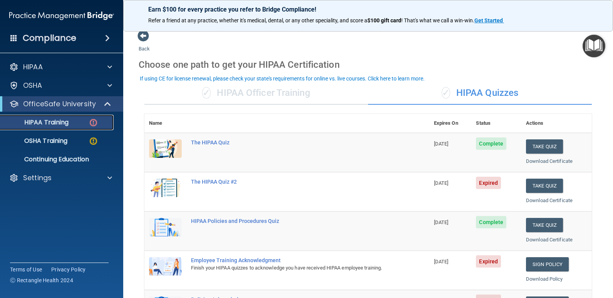
scroll to position [0, 0]
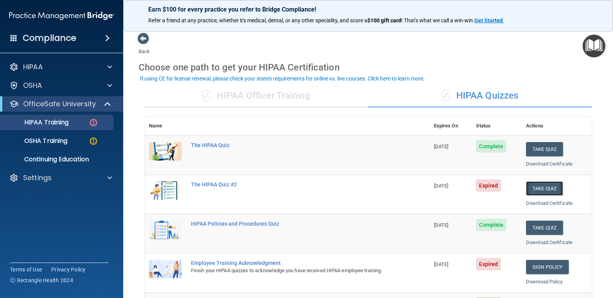
click at [531, 185] on button "Take Quiz" at bounding box center [544, 188] width 37 height 14
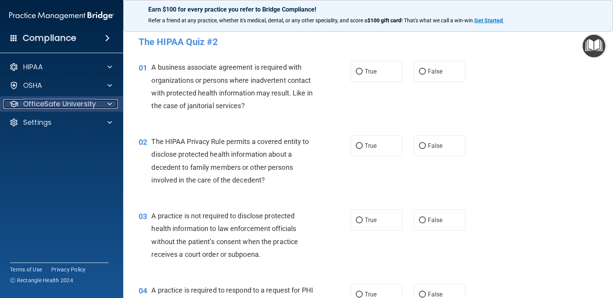
click at [45, 104] on p "OfficeSafe University" at bounding box center [59, 103] width 73 height 9
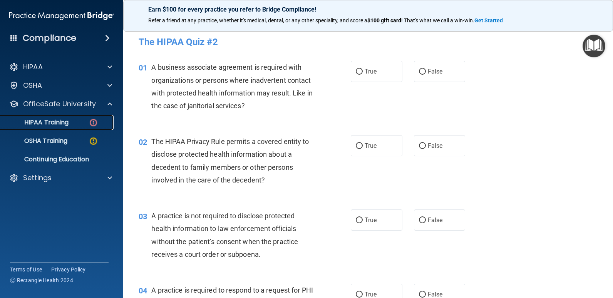
click at [71, 124] on div "HIPAA Training" at bounding box center [57, 123] width 105 height 8
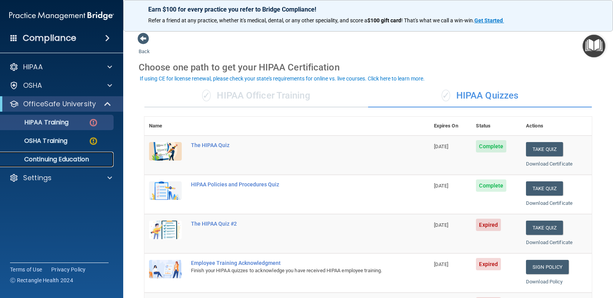
click at [59, 158] on p "Continuing Education" at bounding box center [57, 160] width 105 height 8
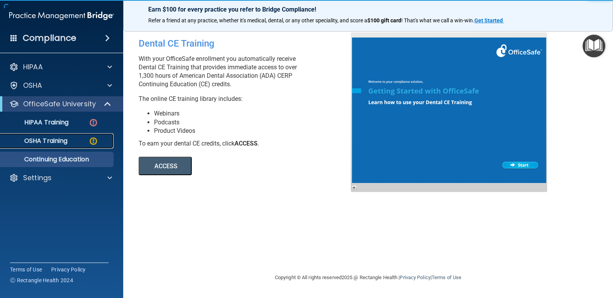
click at [72, 140] on div "OSHA Training" at bounding box center [57, 141] width 105 height 8
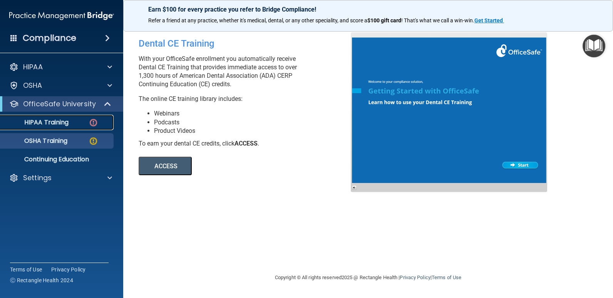
click at [71, 123] on div "HIPAA Training" at bounding box center [57, 123] width 105 height 8
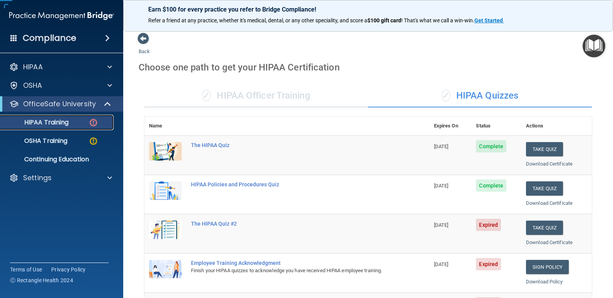
click at [62, 119] on p "HIPAA Training" at bounding box center [37, 123] width 64 height 8
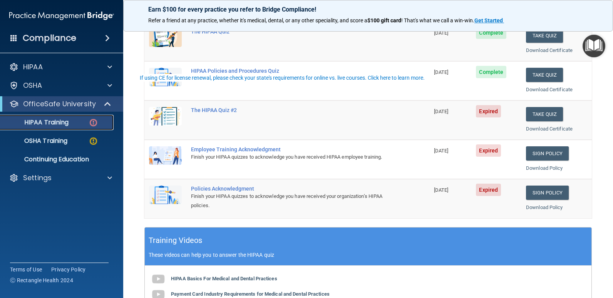
scroll to position [270, 0]
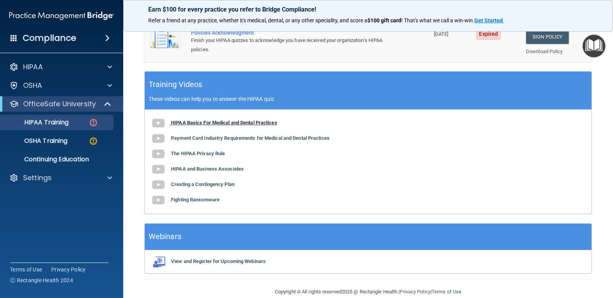
click at [161, 123] on img at bounding box center [158, 123] width 15 height 15
